Goal: Navigation & Orientation: Go to known website

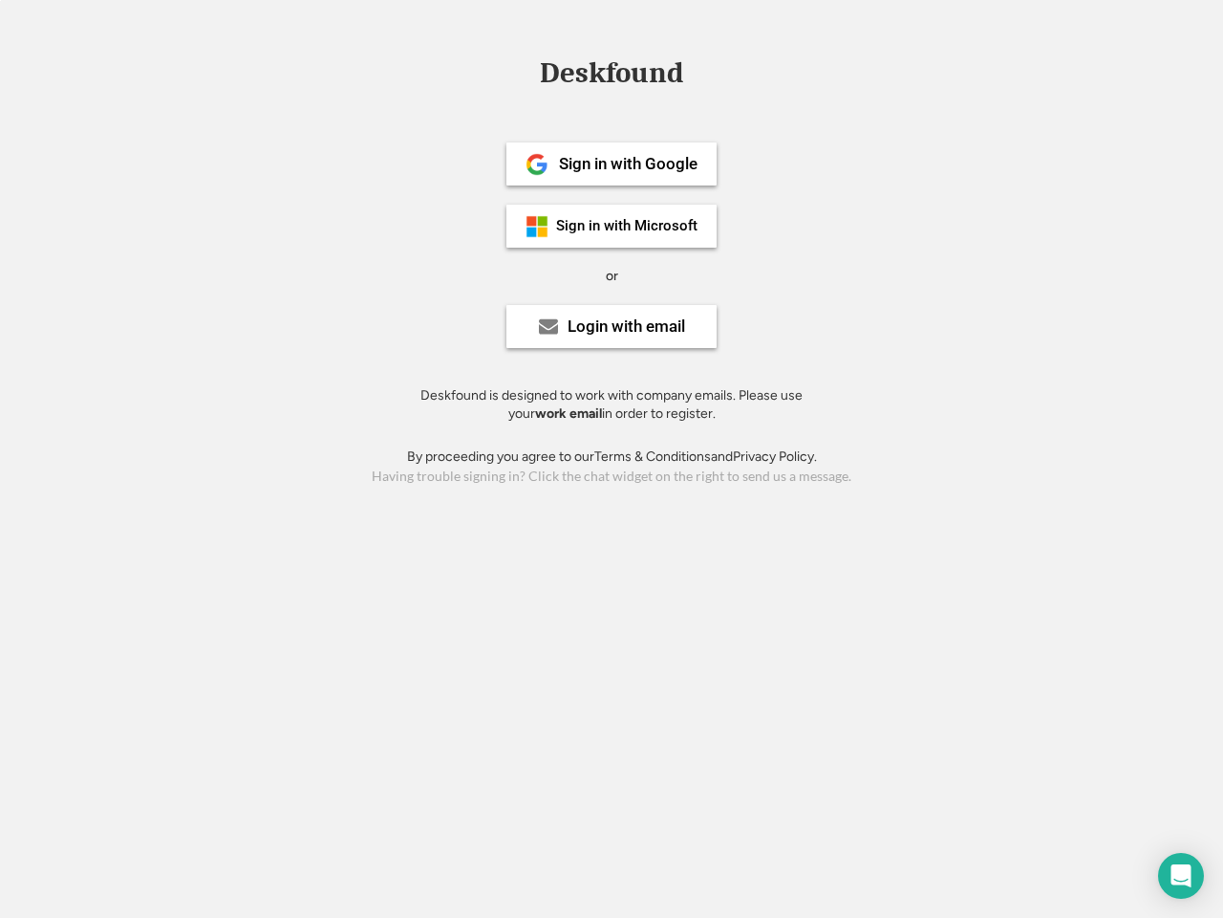
click at [612, 273] on div "or" at bounding box center [612, 276] width 12 height 19
click at [612, 76] on div "Deskfound" at bounding box center [611, 73] width 162 height 30
click at [523, 72] on div "Deskfound" at bounding box center [611, 76] width 1223 height 36
click at [612, 76] on div "Deskfound" at bounding box center [611, 73] width 162 height 30
click at [612, 275] on div "or" at bounding box center [612, 276] width 12 height 19
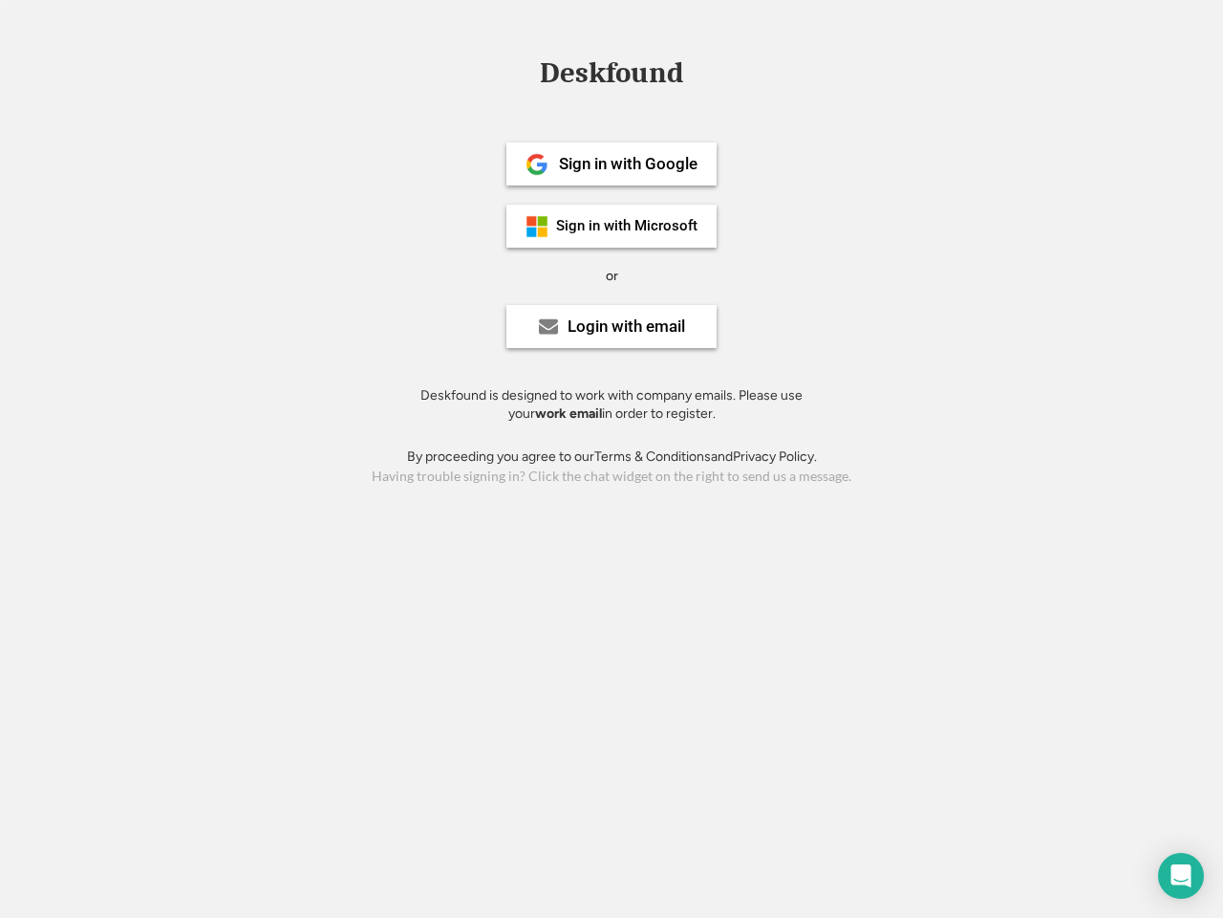
click at [612, 163] on div "Sign in with Google" at bounding box center [628, 164] width 139 height 16
click at [628, 163] on div "Sign in with Google" at bounding box center [628, 164] width 139 height 16
click at [537, 164] on img at bounding box center [537, 164] width 23 height 23
click at [612, 226] on div "Sign in with Microsoft" at bounding box center [626, 226] width 141 height 14
click at [628, 226] on div "Sign in with Microsoft" at bounding box center [626, 226] width 141 height 14
